Goal: Task Accomplishment & Management: Manage account settings

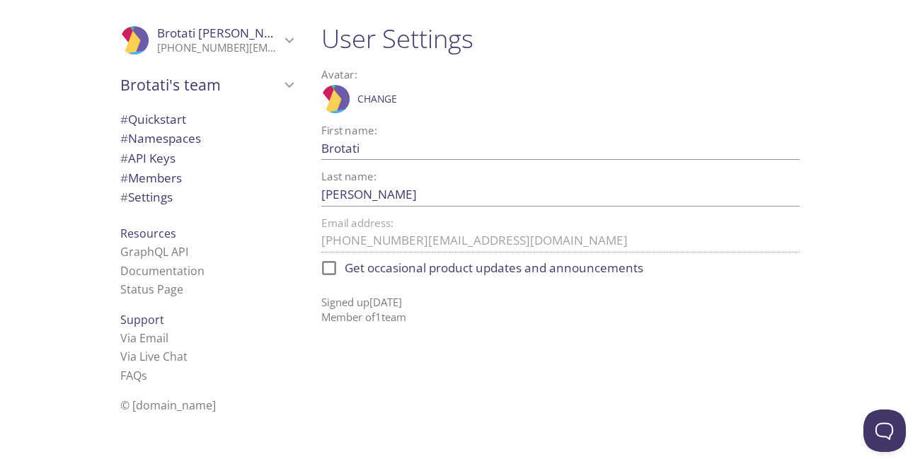
drag, startPoint x: 440, startPoint y: 95, endPoint x: 323, endPoint y: 96, distance: 117.5
click at [323, 96] on div ".cls-1 { fill: #6d5ca8; } .cls-2 { fill: #3fc191; } .cls-3 { fill: #3b4752; } .…" at bounding box center [560, 98] width 479 height 35
drag, startPoint x: 547, startPoint y: 37, endPoint x: 316, endPoint y: 34, distance: 230.8
click at [316, 34] on div "User Settings Avatar: .cls-1 { fill: #6d5ca8; } .cls-2 { fill: #3fc191; } .cls-…" at bounding box center [560, 173] width 501 height 319
click at [354, 33] on h1 "User Settings" at bounding box center [560, 39] width 479 height 32
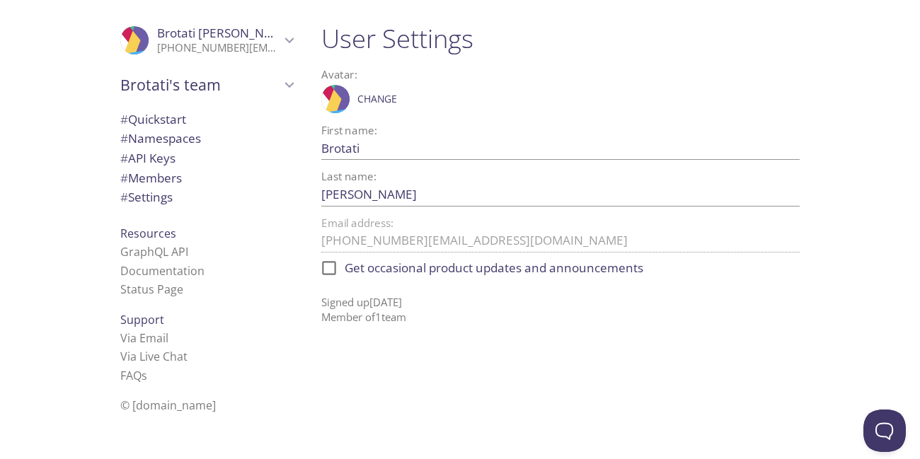
click at [354, 33] on h1 "User Settings" at bounding box center [560, 39] width 479 height 32
click at [353, 33] on h1 "User Settings" at bounding box center [560, 39] width 479 height 32
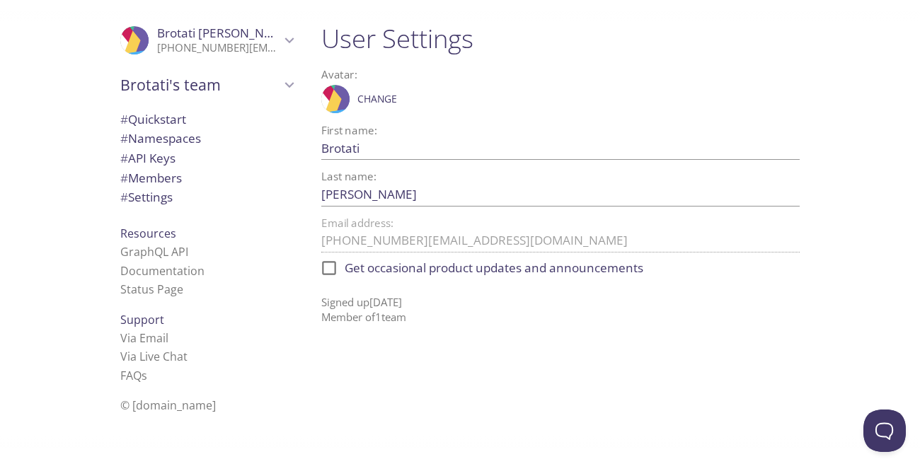
click at [353, 33] on h1 "User Settings" at bounding box center [560, 39] width 479 height 32
click at [385, 33] on h1 "User Settings" at bounding box center [560, 39] width 479 height 32
click at [155, 161] on span "# API Keys" at bounding box center [147, 158] width 55 height 16
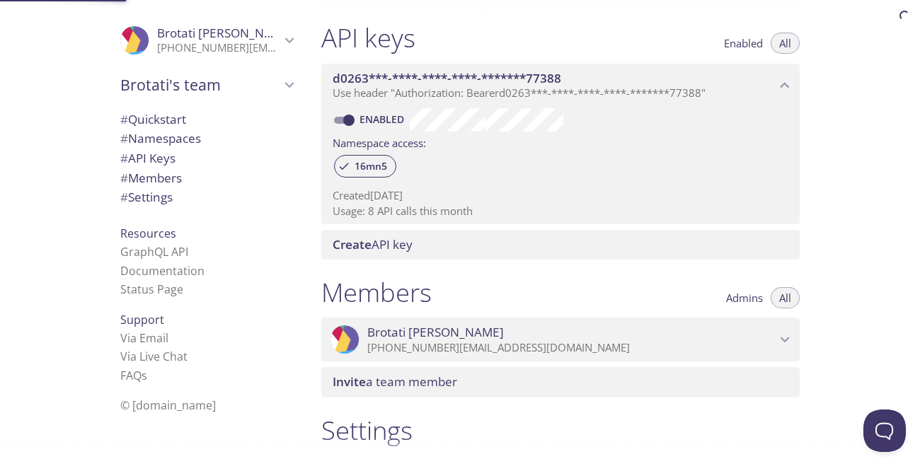
scroll to position [382, 0]
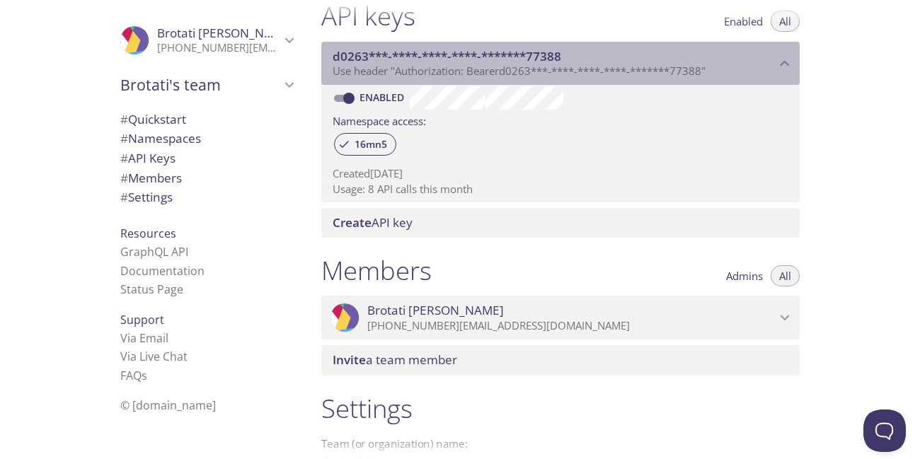
drag, startPoint x: 788, startPoint y: 60, endPoint x: 775, endPoint y: 62, distance: 12.8
click at [787, 59] on icon "d0263***-****-****-****-*******77388 API key" at bounding box center [785, 64] width 18 height 18
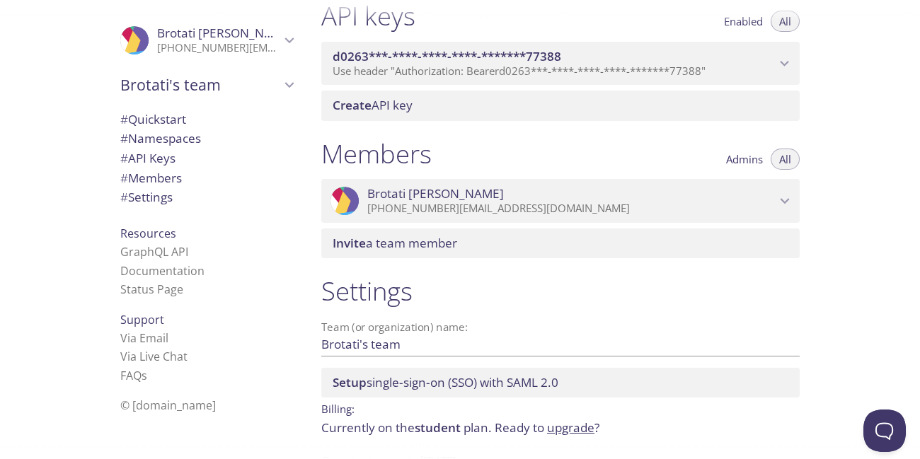
click at [779, 64] on icon "d0263***-****-****-****-*******77388 API key" at bounding box center [785, 64] width 18 height 18
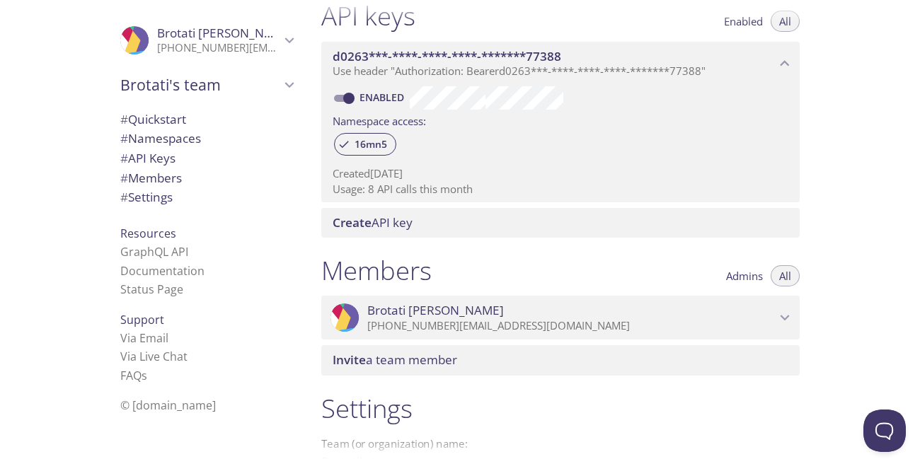
drag, startPoint x: 508, startPoint y: 195, endPoint x: 324, endPoint y: 159, distance: 187.0
click at [324, 159] on div "Enabled Namespace access: 16mn5 Created [DATE] Usage: 8 API calls this month" at bounding box center [560, 144] width 479 height 118
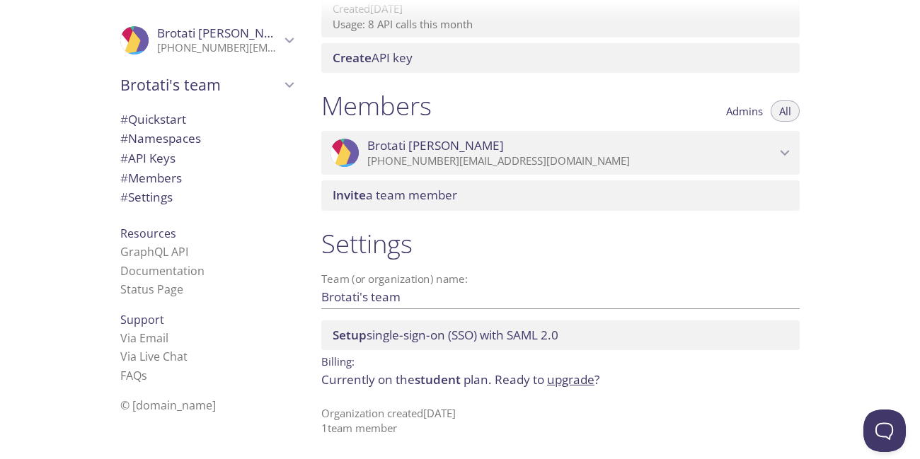
drag, startPoint x: 573, startPoint y: 336, endPoint x: 258, endPoint y: 336, distance: 315.7
click at [258, 336] on div ".cls-1 { fill: #6d5ca8; } .cls-2 { fill: #3fc191; } .cls-3 { fill: #3b4752; } .…" at bounding box center [460, 229] width 920 height 459
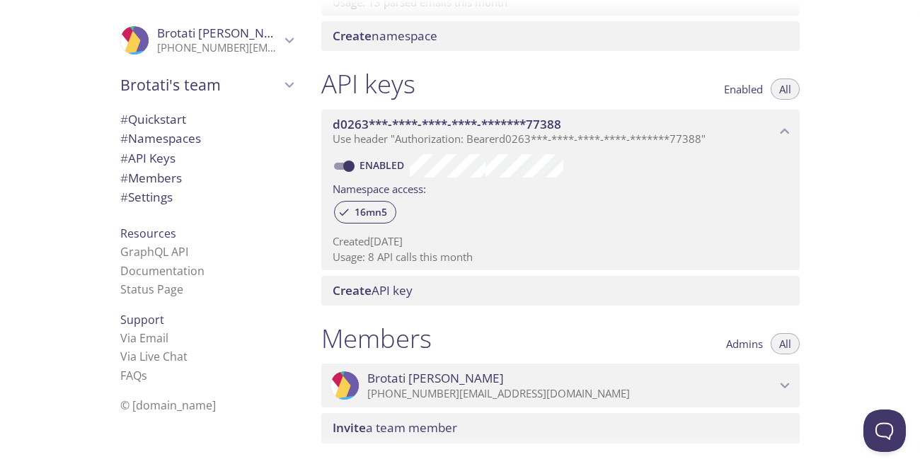
scroll to position [382, 0]
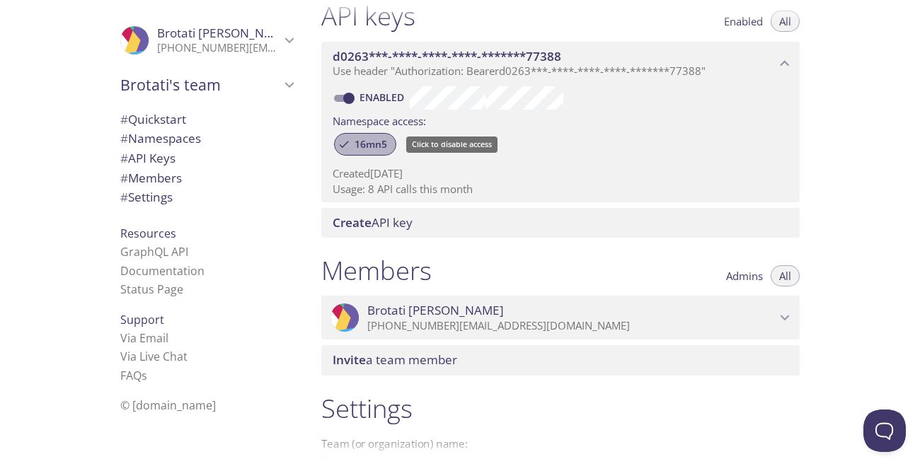
click at [357, 140] on span "16mn5" at bounding box center [371, 144] width 50 height 13
click at [444, 161] on div "Created [DATE] Usage: 8 API calls this month" at bounding box center [561, 179] width 456 height 36
click at [353, 151] on div "16mn5" at bounding box center [365, 144] width 62 height 23
drag, startPoint x: 442, startPoint y: 173, endPoint x: 271, endPoint y: 180, distance: 170.7
click at [271, 180] on div ".cls-1 { fill: #6d5ca8; } .cls-2 { fill: #3fc191; } .cls-3 { fill: #3b4752; } .…" at bounding box center [460, 229] width 920 height 459
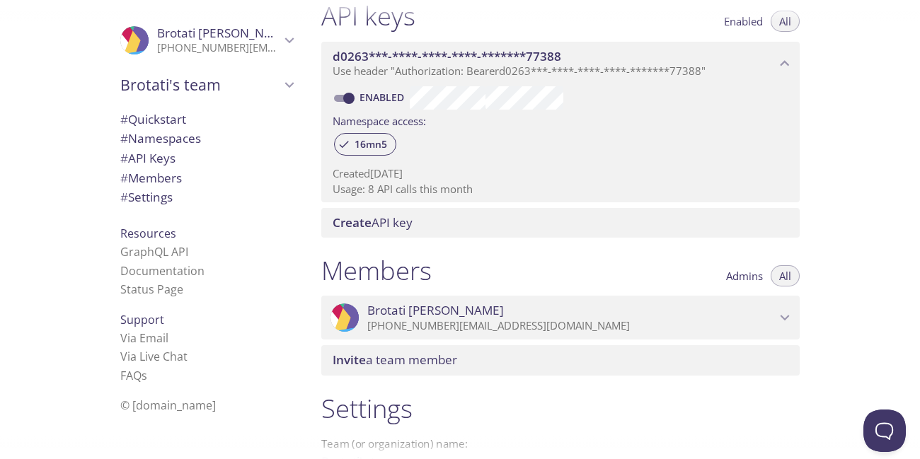
drag, startPoint x: 368, startPoint y: 190, endPoint x: 471, endPoint y: 196, distance: 102.8
click at [471, 196] on p "Usage: 8 API calls this month" at bounding box center [561, 189] width 456 height 15
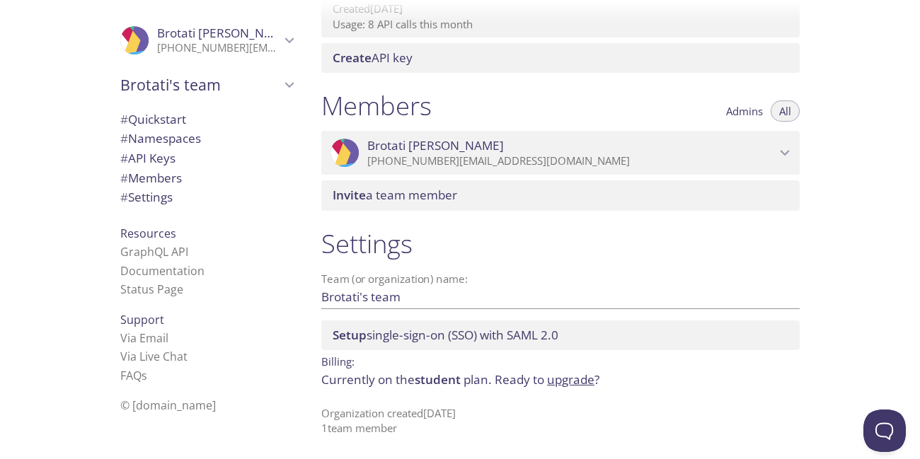
click at [757, 147] on span "[PERSON_NAME]" at bounding box center [571, 146] width 408 height 16
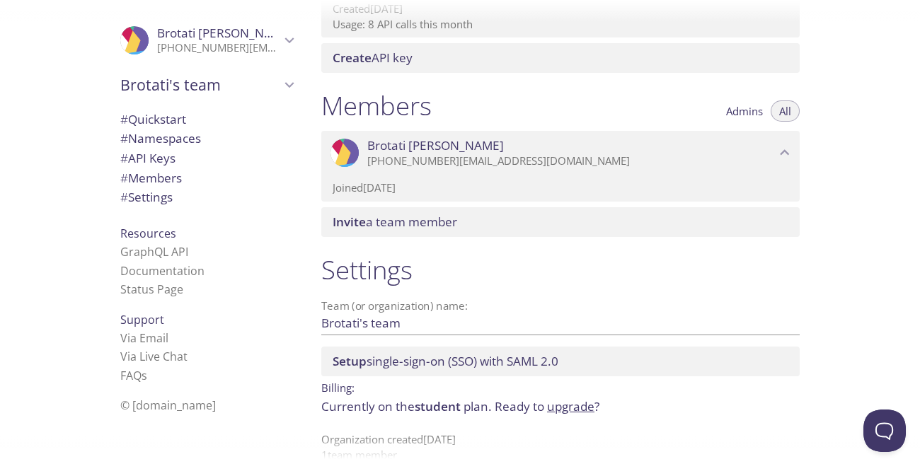
drag, startPoint x: 415, startPoint y: 195, endPoint x: 316, endPoint y: 195, distance: 98.4
click at [316, 195] on div "Members Admins All .cls-1 { fill: #6d5ca8; } .cls-2 { fill: #3fc191; } .cls-3 {…" at bounding box center [560, 163] width 501 height 164
click at [262, 164] on span "# API Keys" at bounding box center [206, 158] width 173 height 18
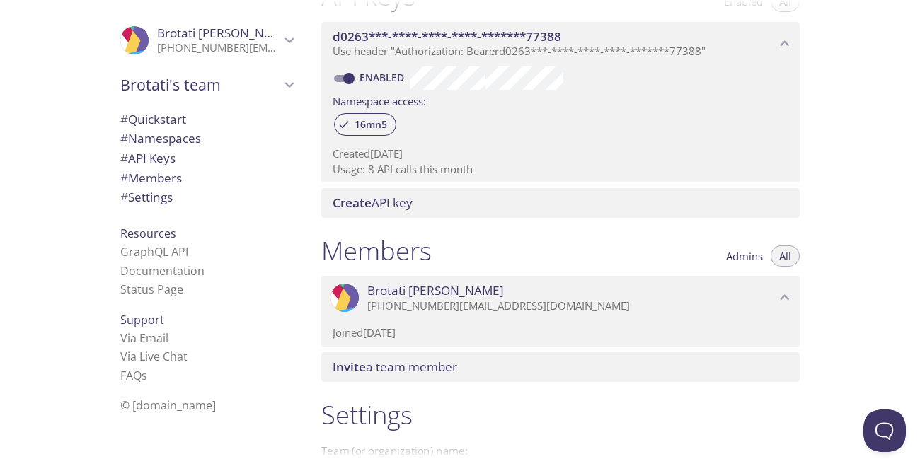
scroll to position [382, 0]
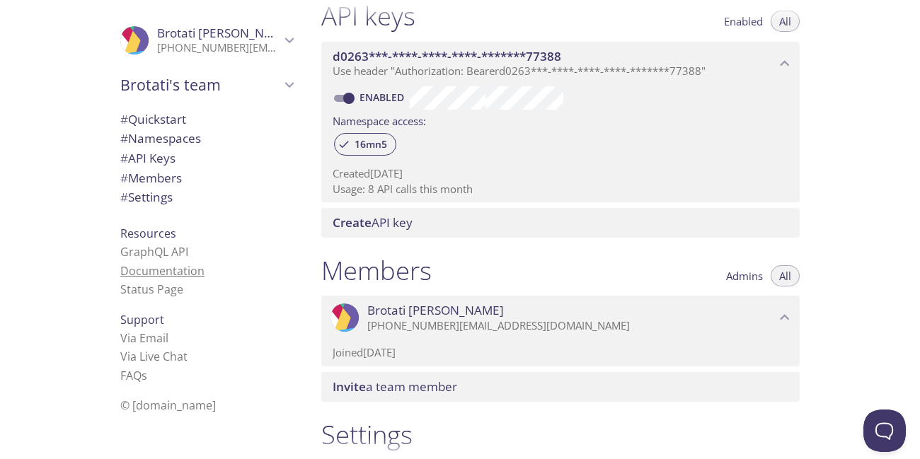
click at [183, 268] on link "Documentation" at bounding box center [162, 271] width 84 height 16
